Goal: Task Accomplishment & Management: Manage account settings

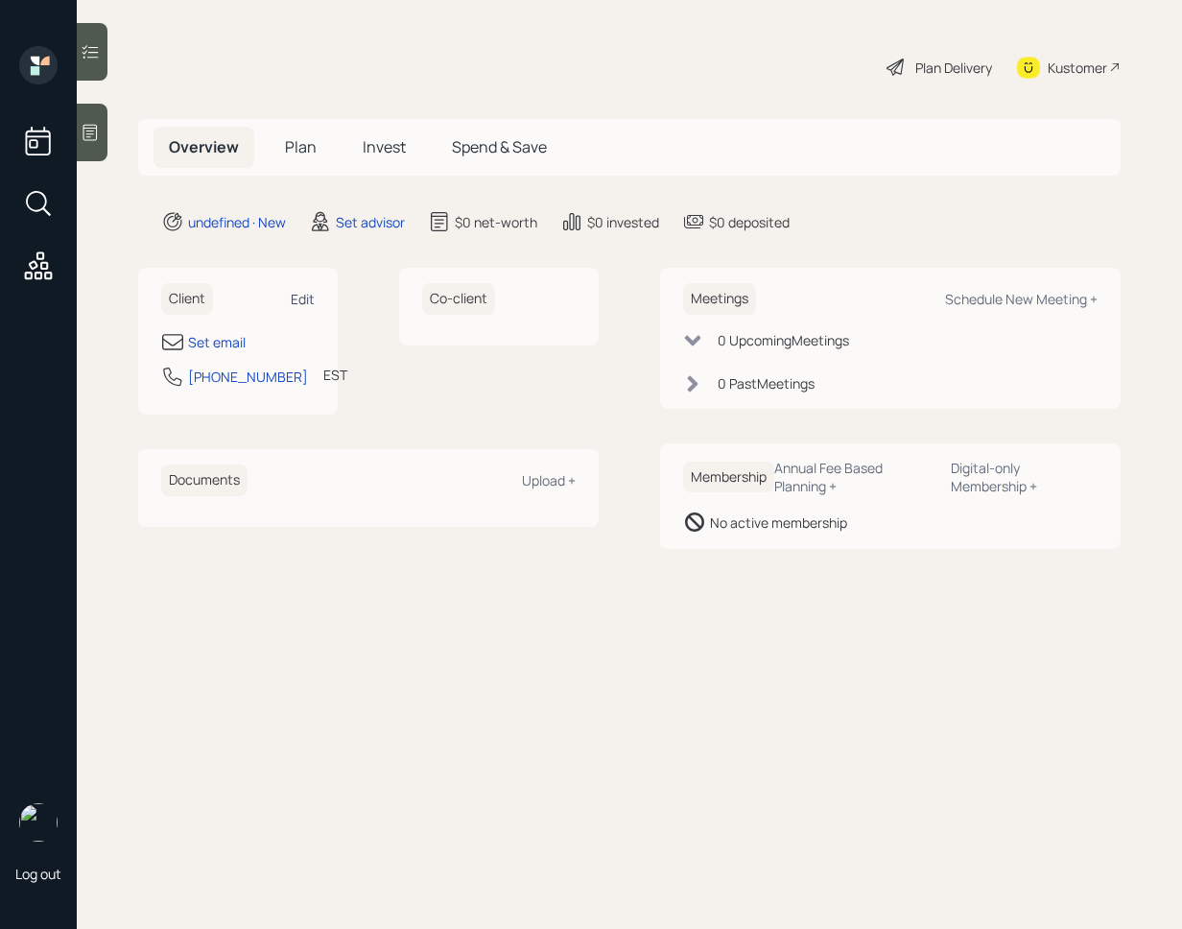
click at [314, 303] on div "Edit" at bounding box center [303, 299] width 24 height 18
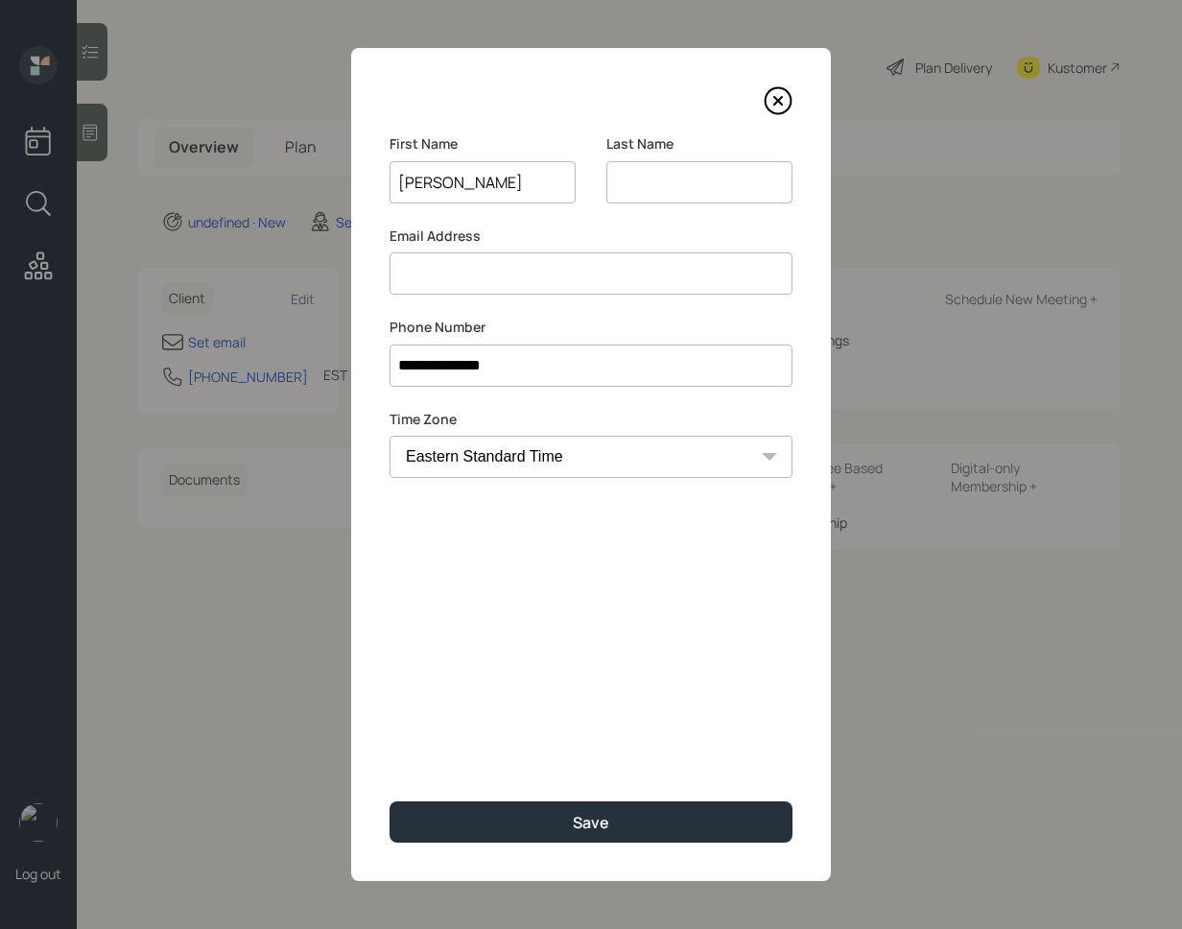
click at [468, 183] on input "[PERSON_NAME]" at bounding box center [483, 182] width 186 height 42
type input "[PERSON_NAME]"
click at [630, 183] on input at bounding box center [700, 182] width 186 height 42
paste input "Drum"
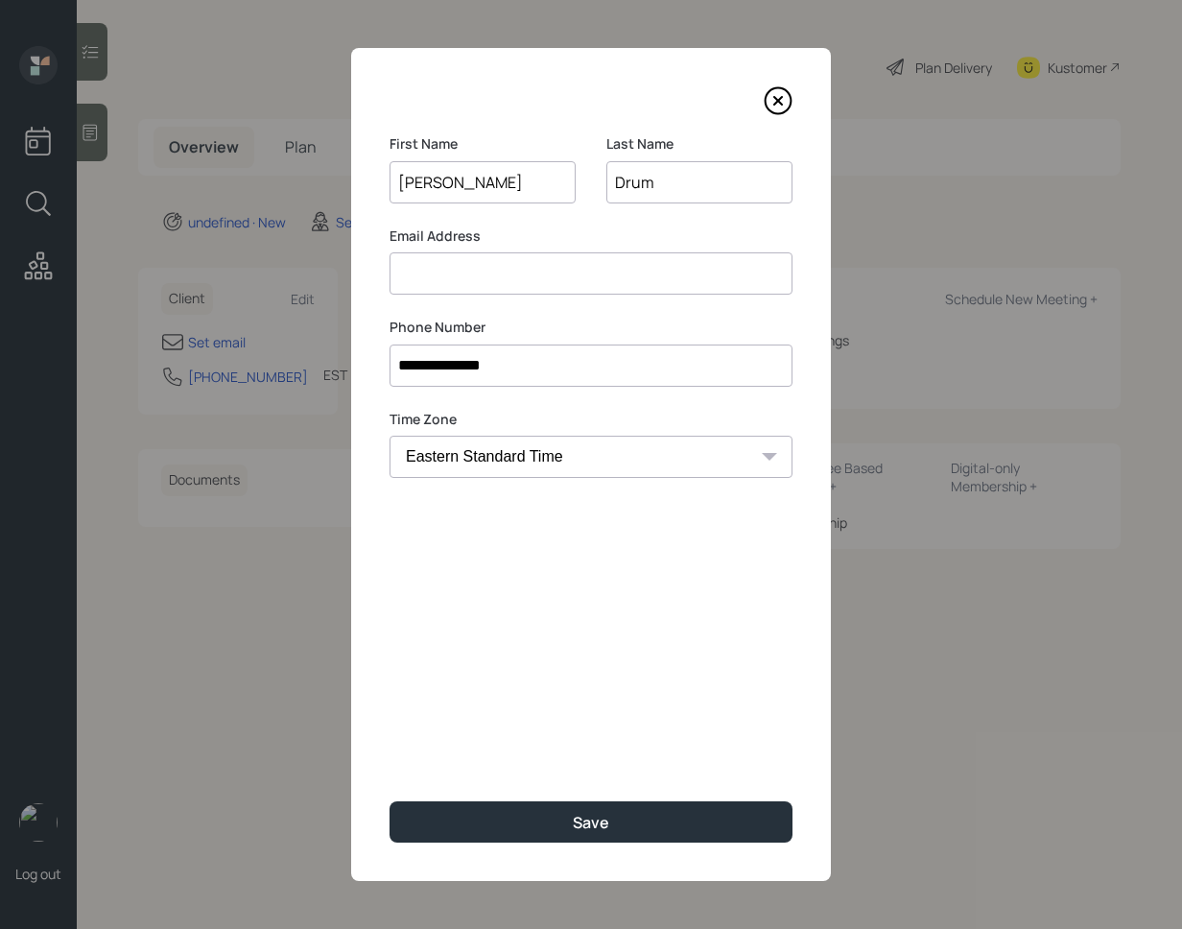
type input "Drum"
click at [506, 272] on input at bounding box center [591, 273] width 403 height 42
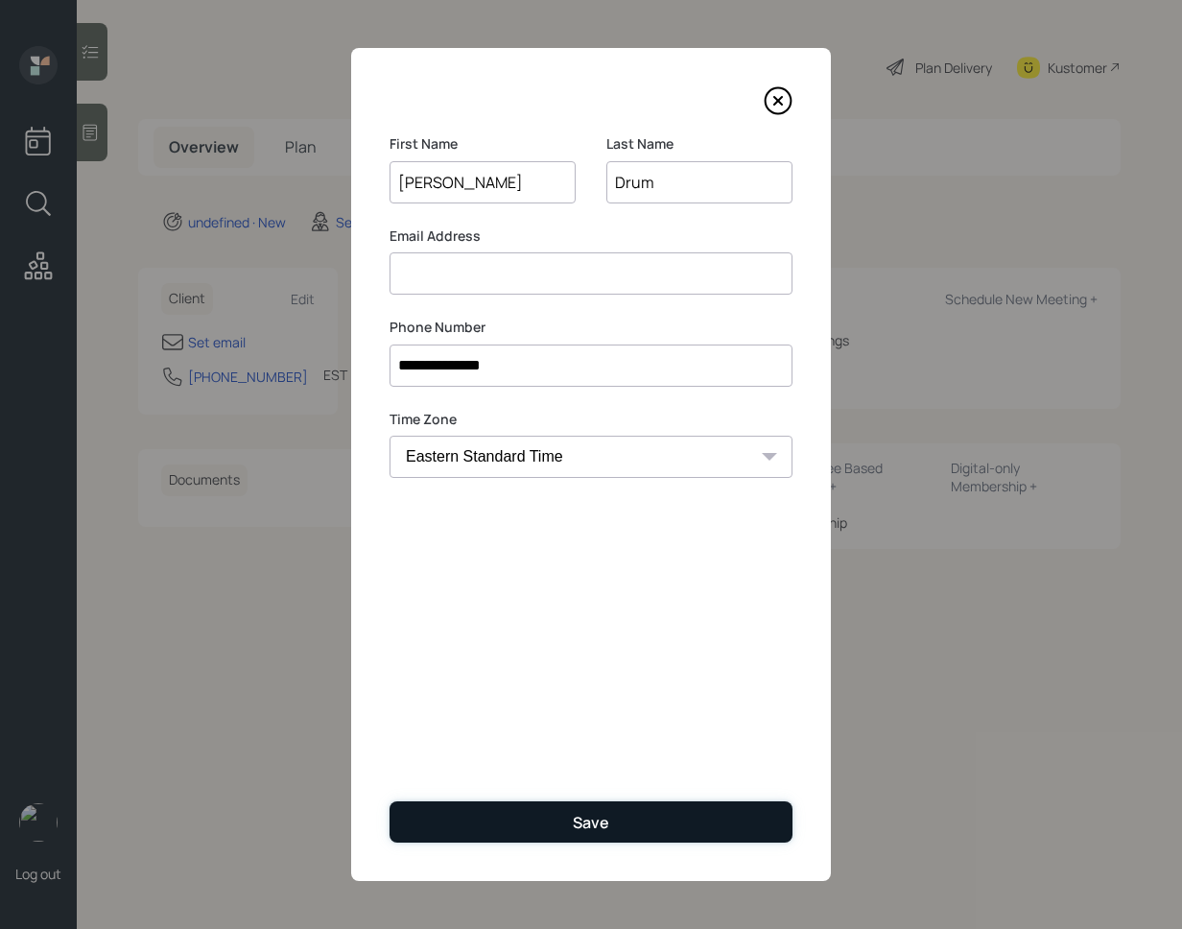
click at [573, 828] on div "Save" at bounding box center [591, 822] width 36 height 21
